Goal: Navigation & Orientation: Find specific page/section

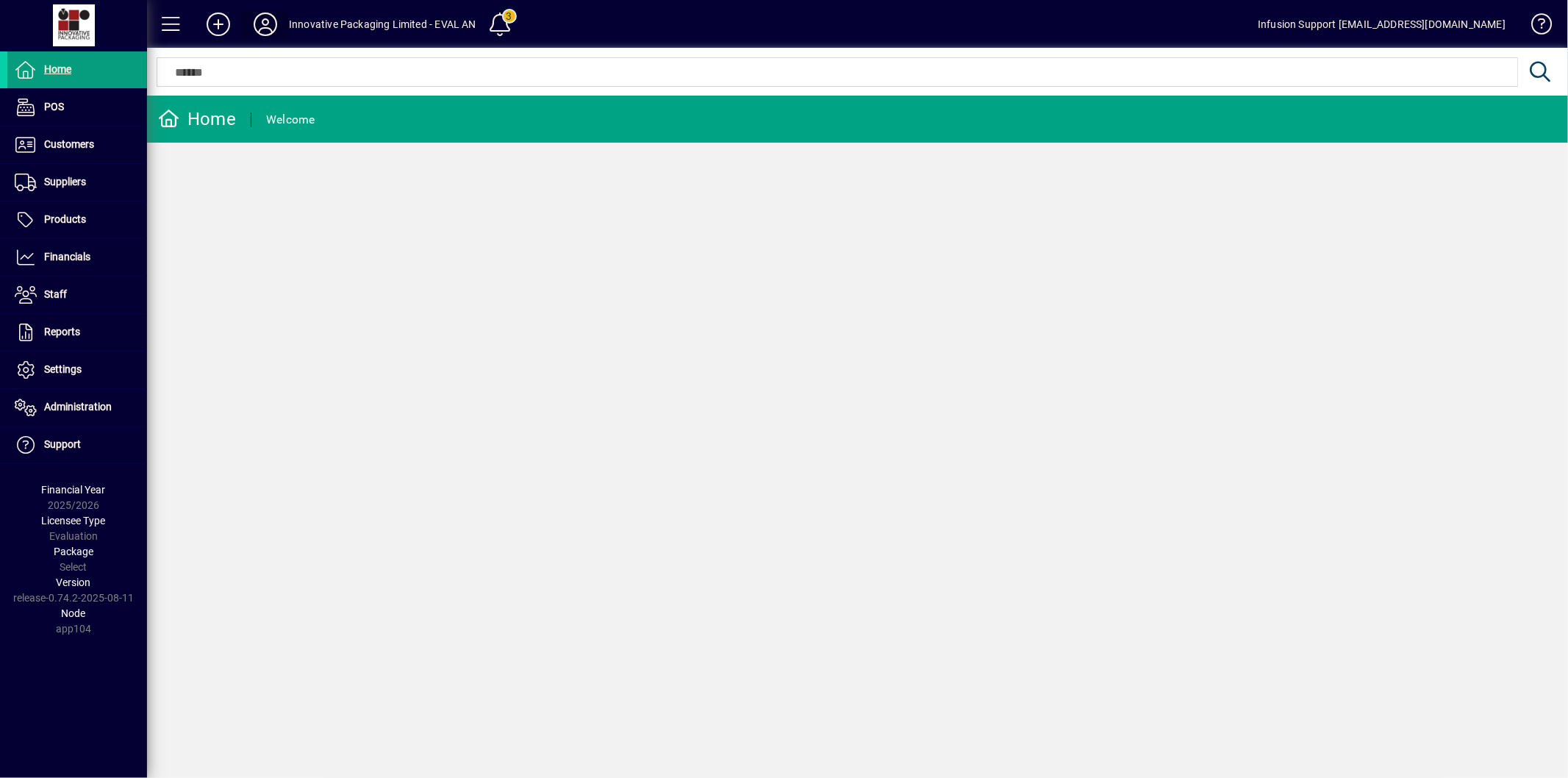
click at [267, 39] on span at bounding box center [264, 24] width 47 height 35
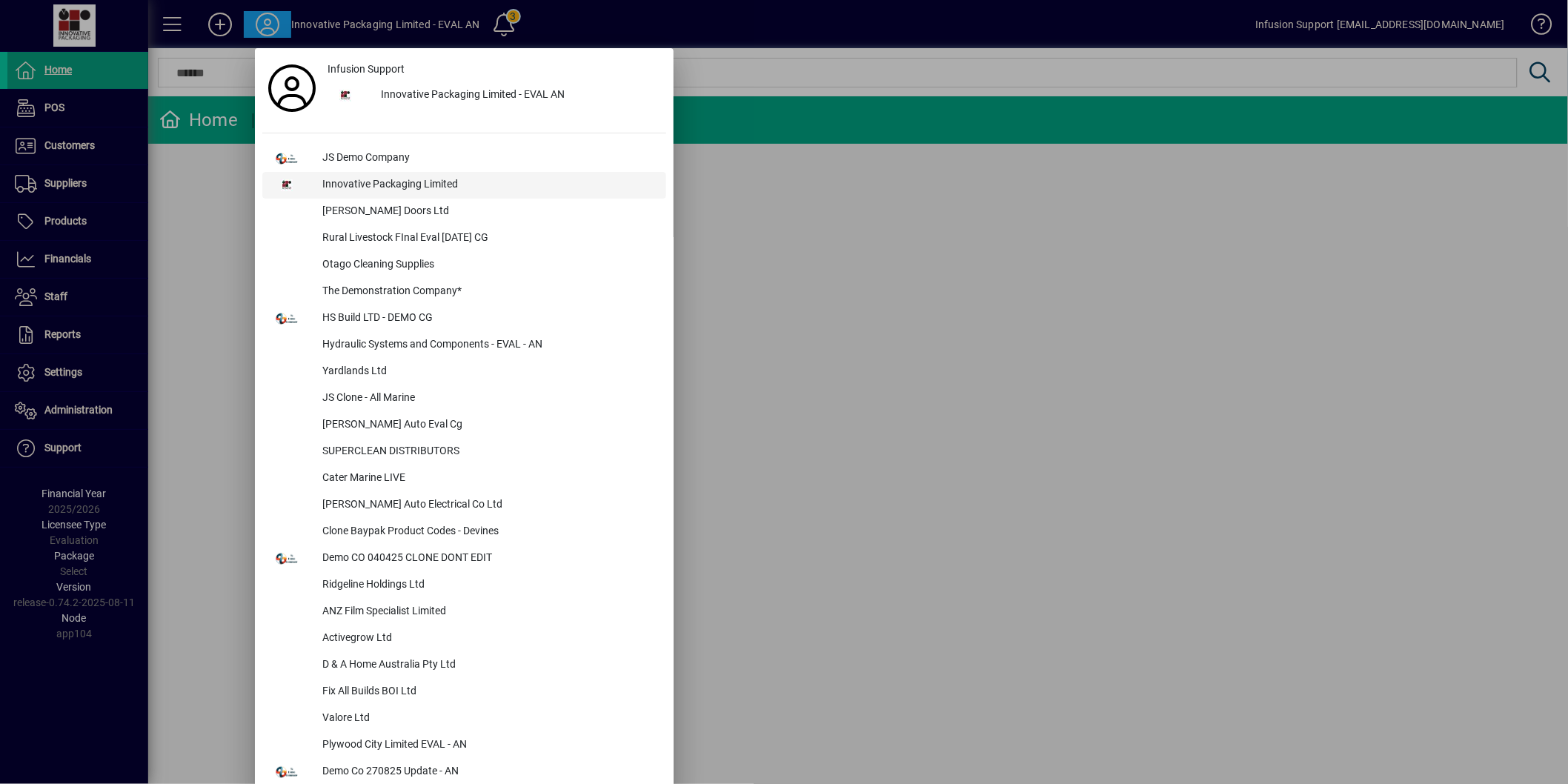
click at [386, 185] on div "Innovative Packaging Limited" at bounding box center [488, 185] width 355 height 27
